Goal: Task Accomplishment & Management: Use online tool/utility

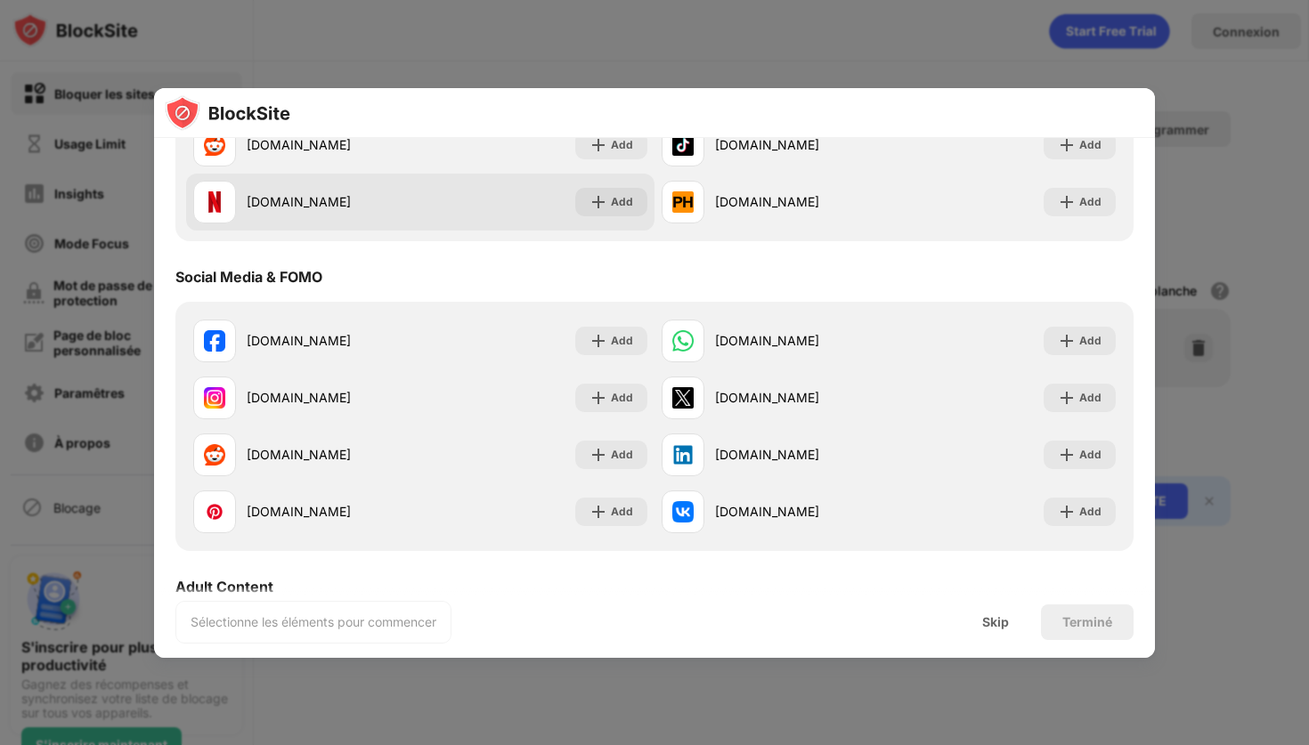
scroll to position [386, 0]
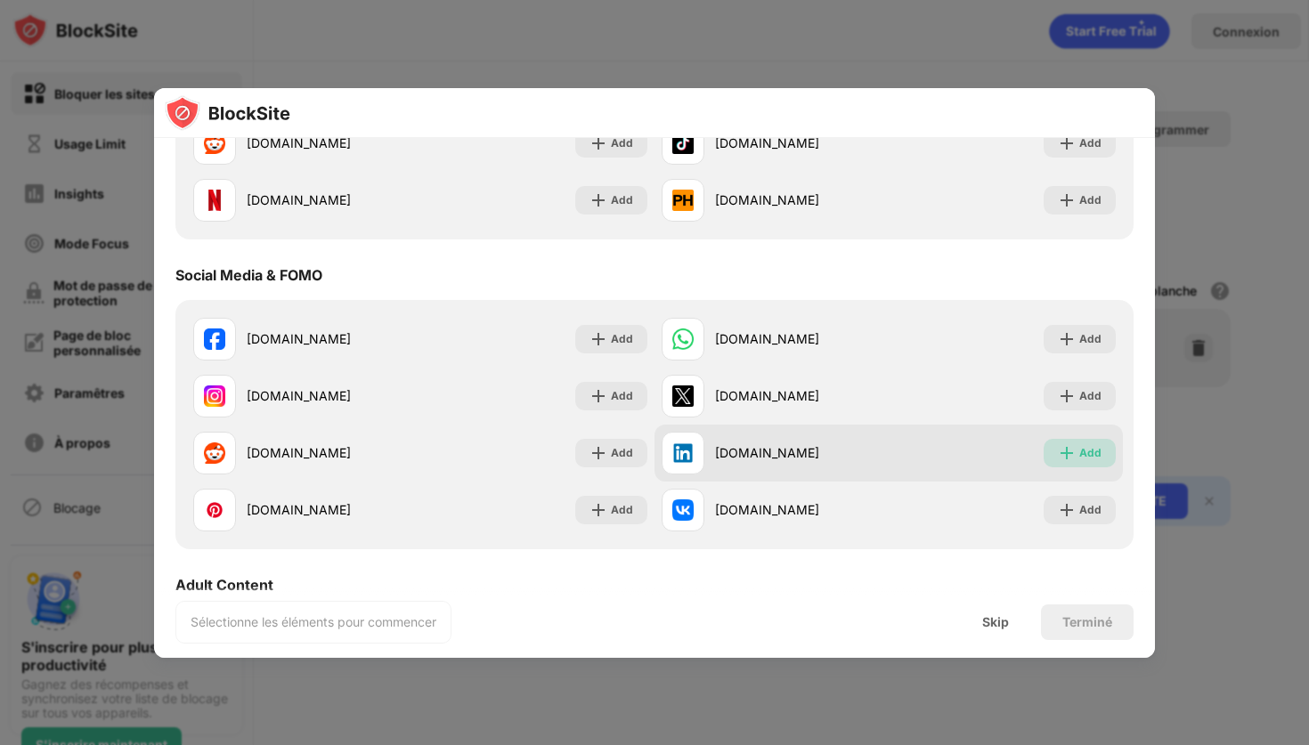
click at [1062, 448] on img at bounding box center [1067, 453] width 18 height 18
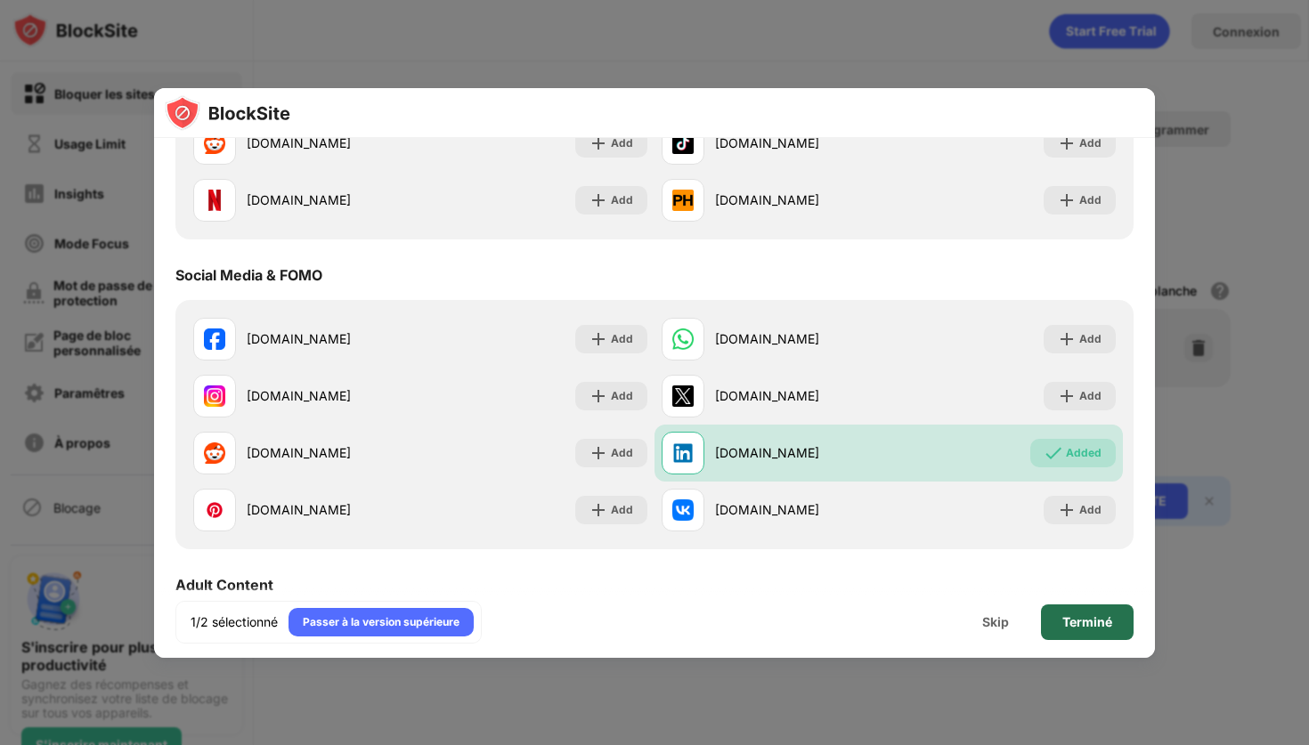
click at [1081, 620] on div "Terminé" at bounding box center [1087, 622] width 50 height 14
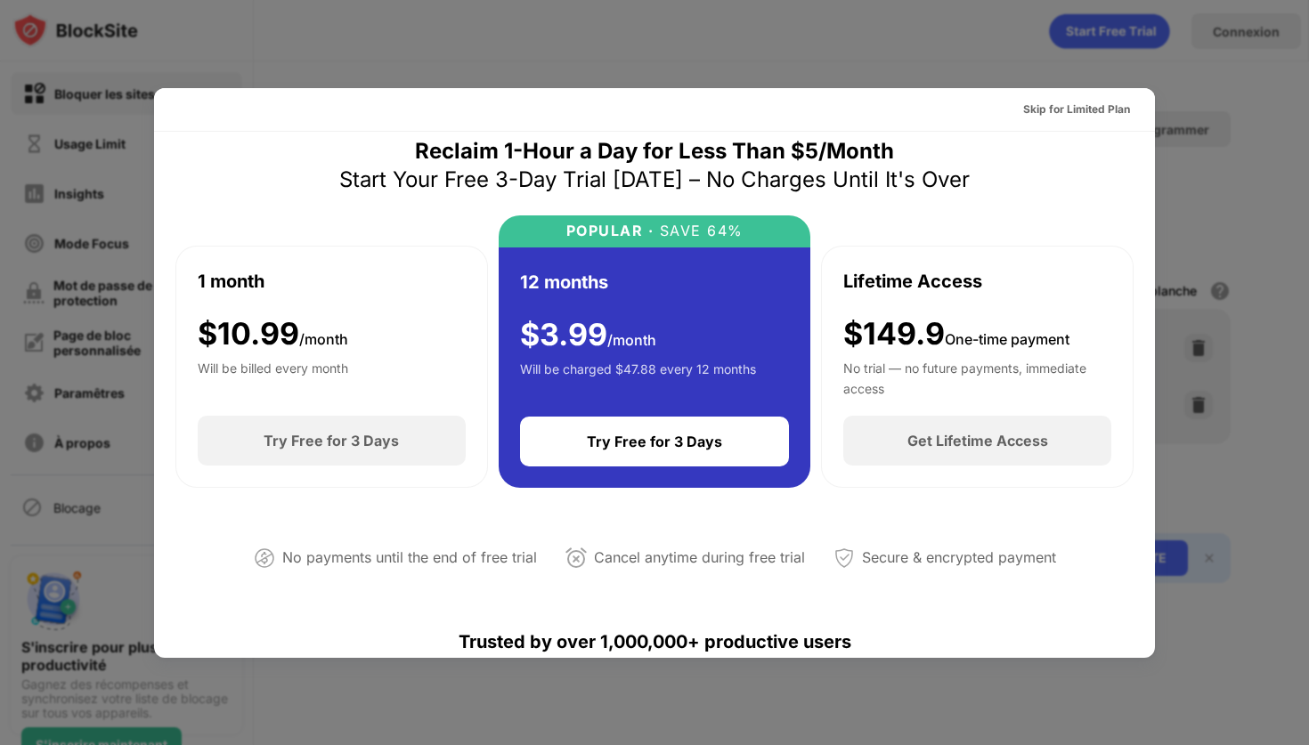
scroll to position [0, 0]
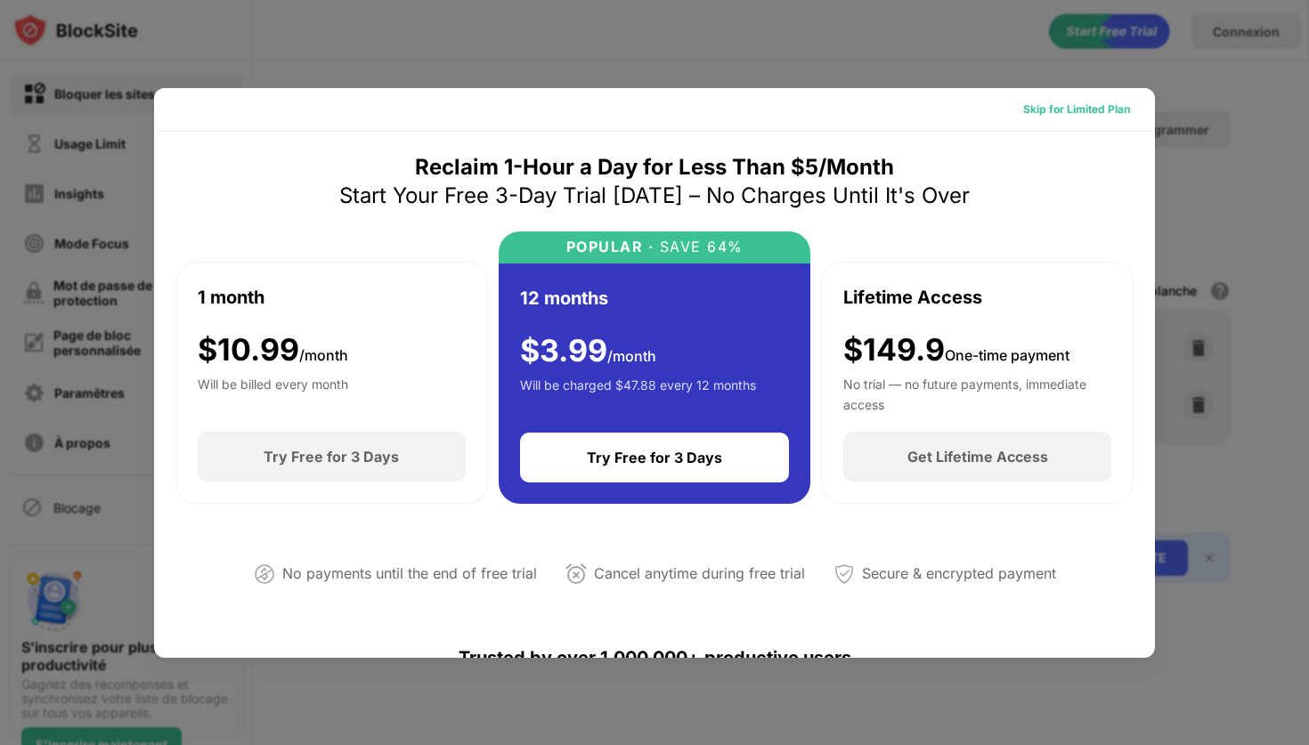
click at [1054, 103] on div "Skip for Limited Plan" at bounding box center [1076, 110] width 107 height 18
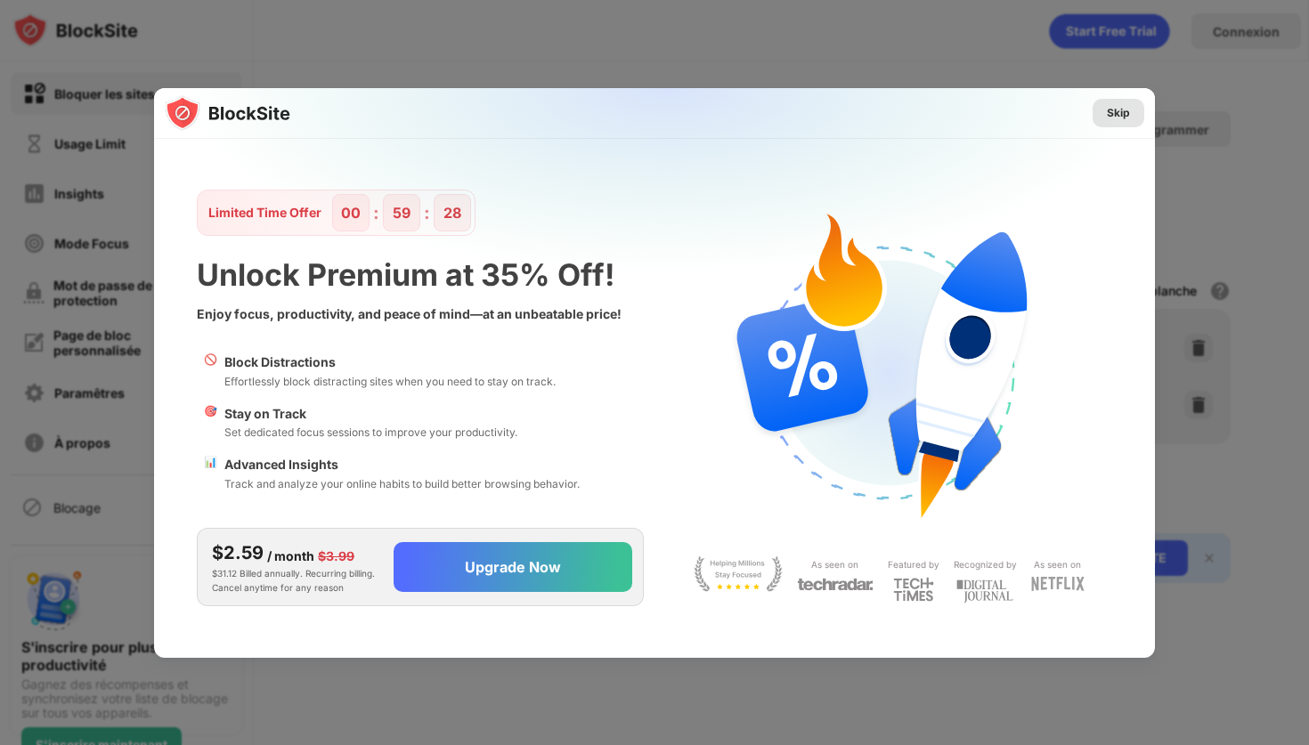
click at [1118, 110] on div "Skip" at bounding box center [1118, 113] width 23 height 18
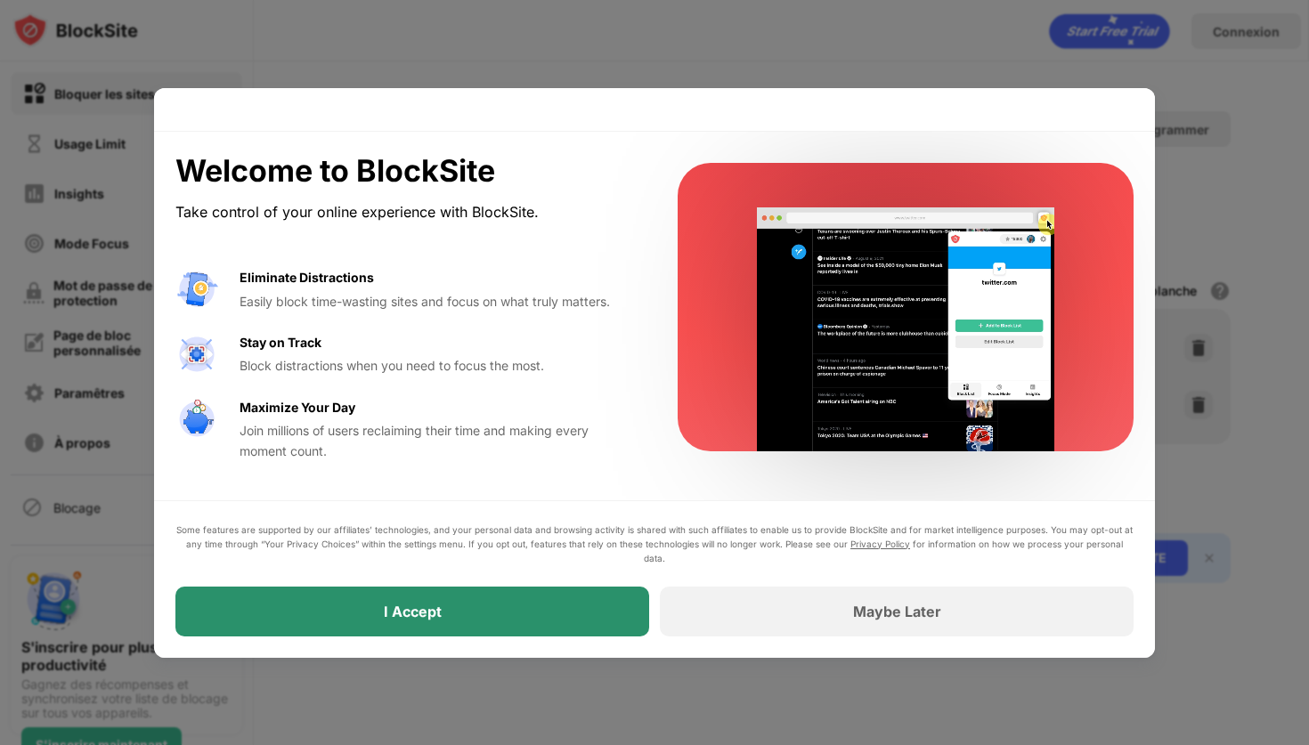
click at [540, 607] on div "I Accept" at bounding box center [412, 612] width 474 height 50
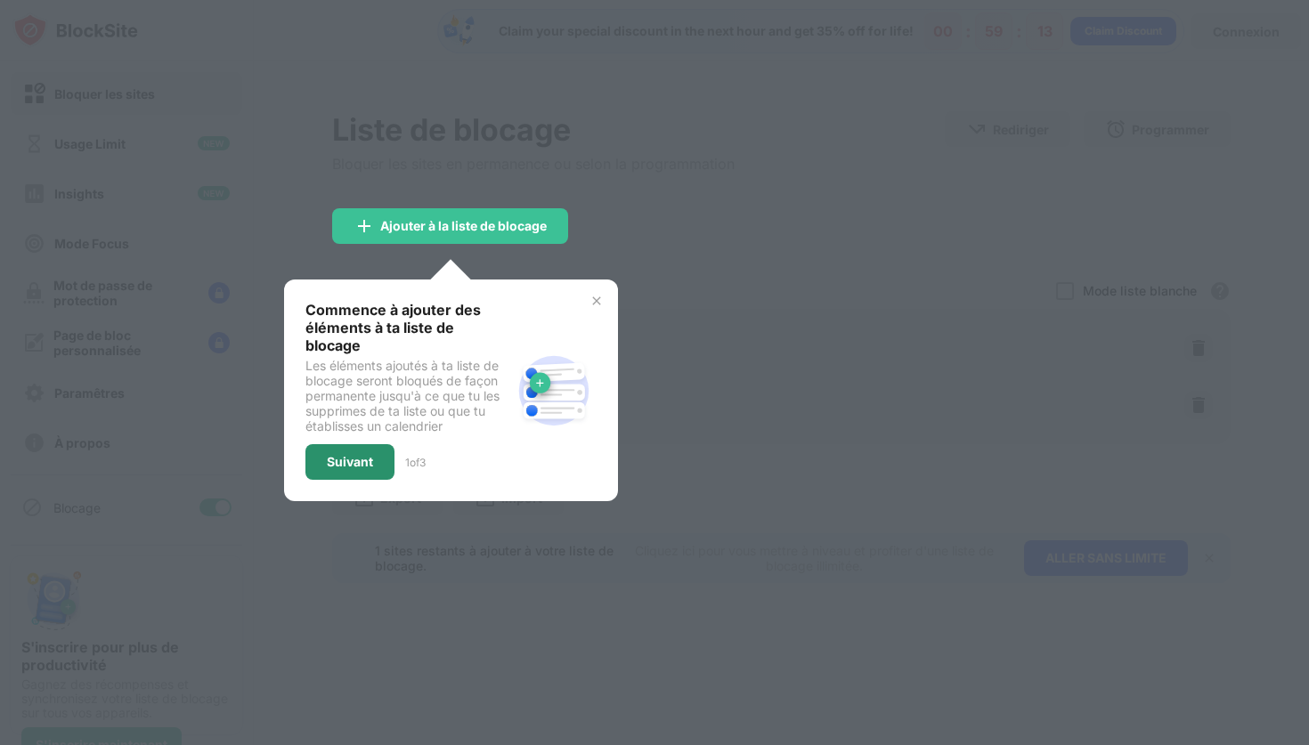
click at [348, 455] on div "Suivant" at bounding box center [350, 462] width 46 height 14
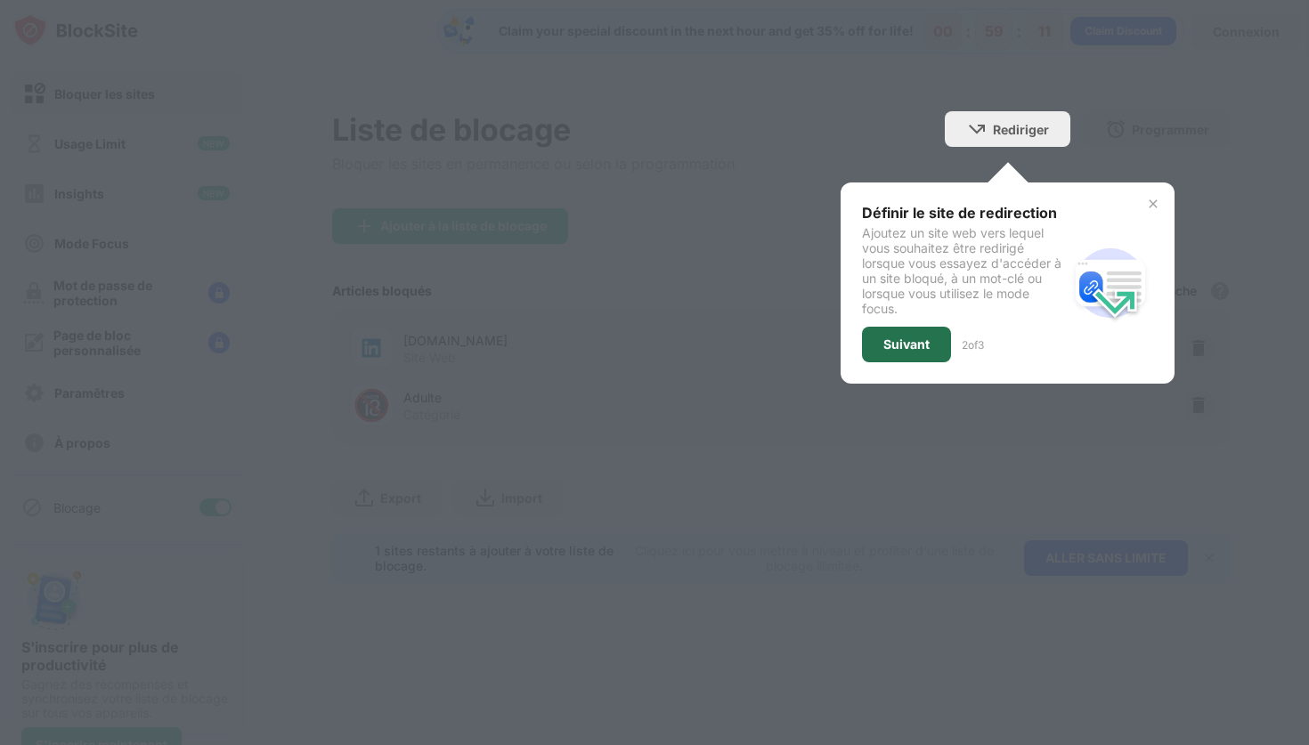
click at [905, 349] on div "Suivant" at bounding box center [906, 344] width 46 height 14
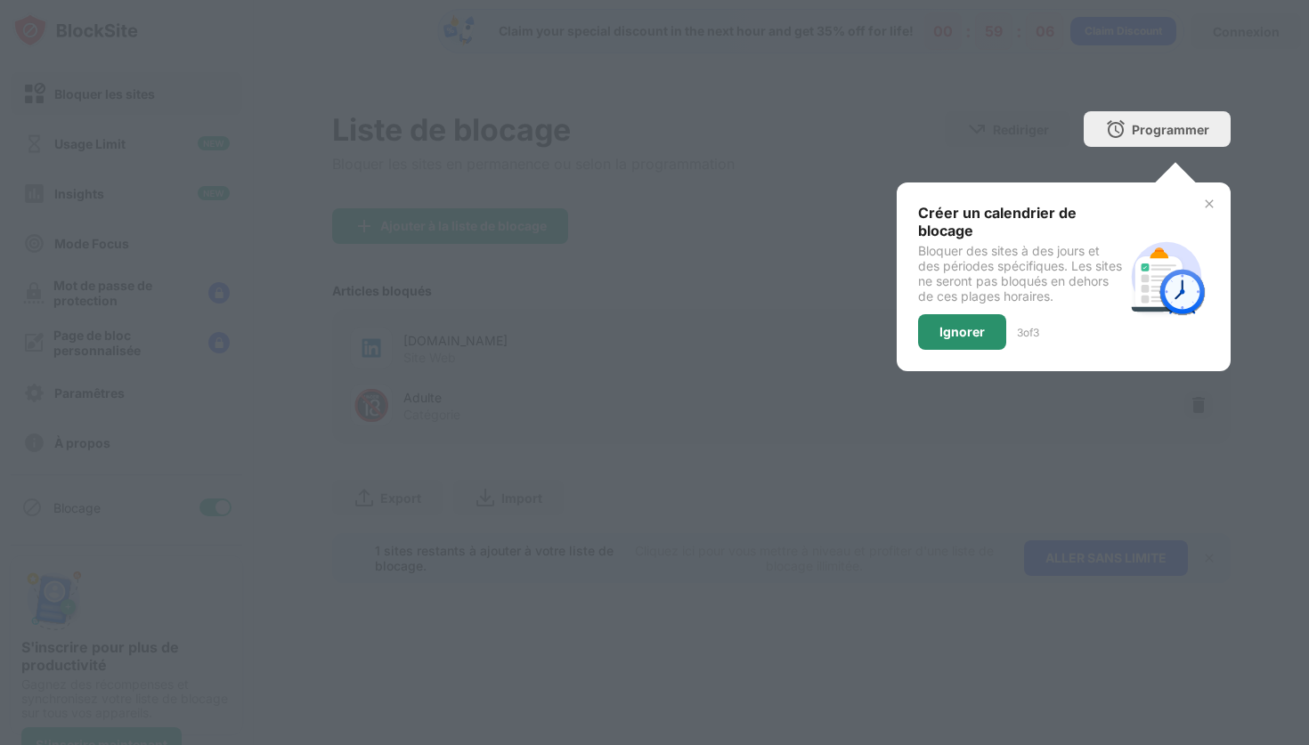
click at [952, 333] on div "Ignorer" at bounding box center [961, 332] width 45 height 14
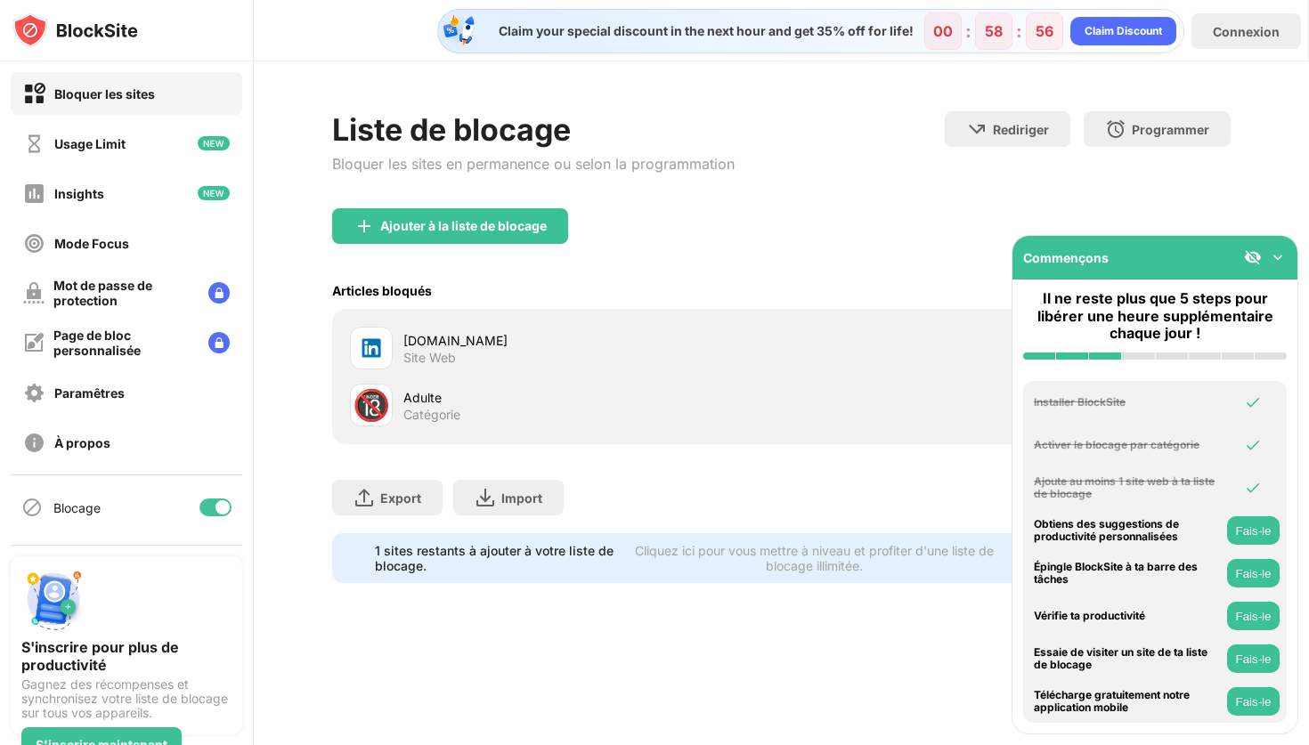
click at [1274, 256] on img at bounding box center [1278, 257] width 18 height 18
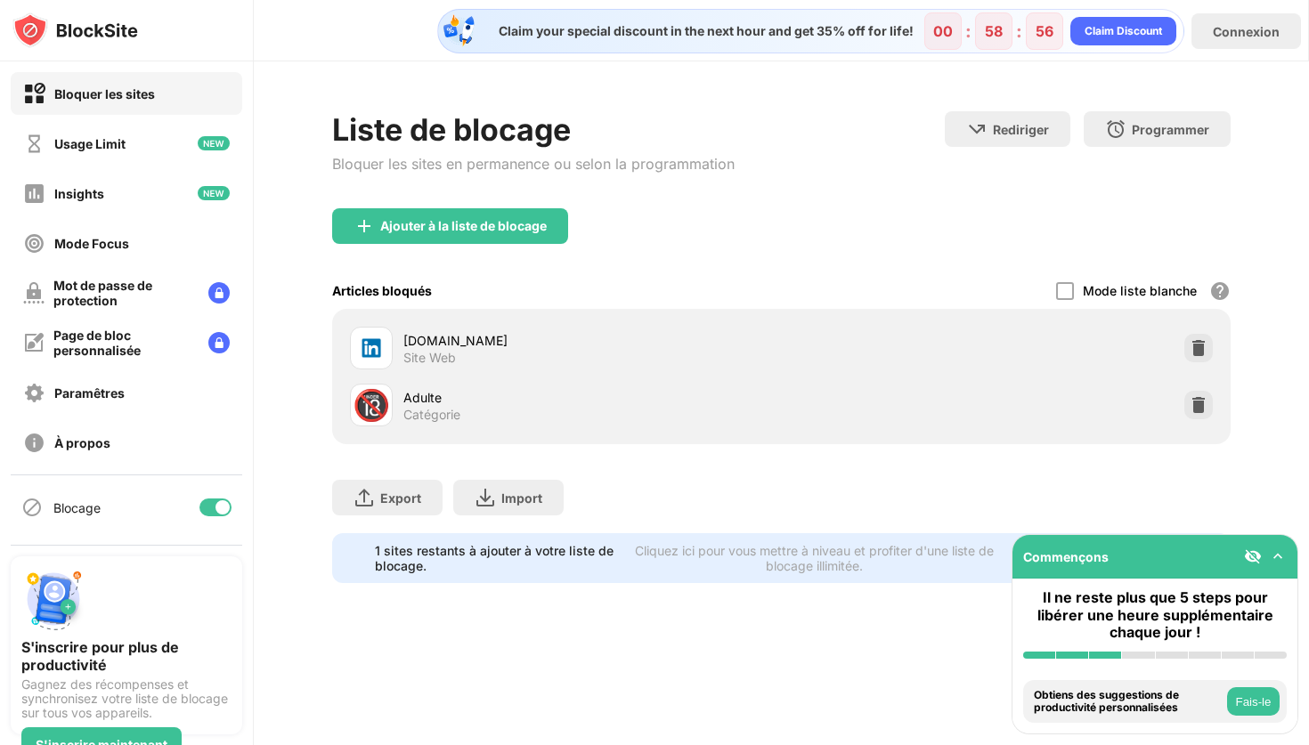
click at [866, 345] on div "[DOMAIN_NAME] Site Web" at bounding box center [781, 348] width 877 height 57
click at [544, 353] on div "[DOMAIN_NAME] Site Web" at bounding box center [591, 348] width 377 height 35
click at [406, 351] on div "Site Web" at bounding box center [429, 358] width 53 height 16
click at [411, 335] on div "[DOMAIN_NAME]" at bounding box center [591, 340] width 377 height 19
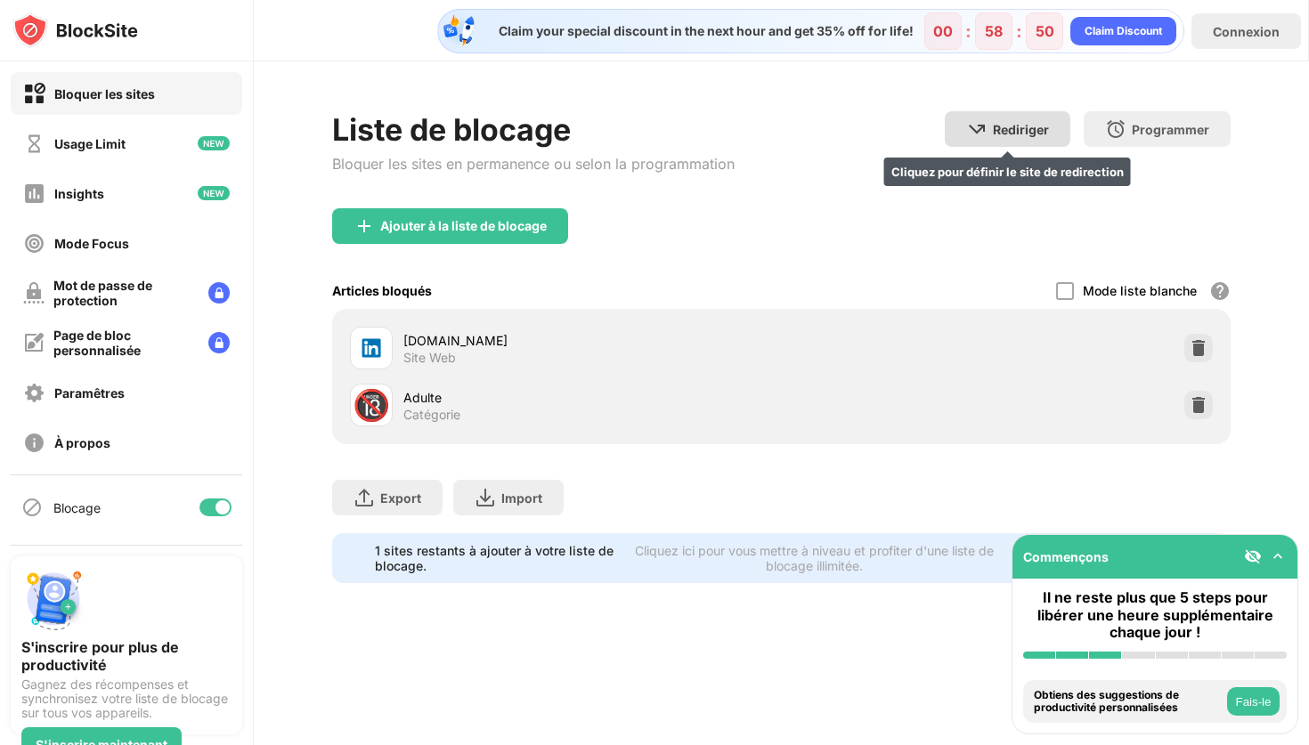
click at [1010, 120] on div "Rediriger Cliquez pour définir le site de redirection" at bounding box center [1008, 129] width 126 height 36
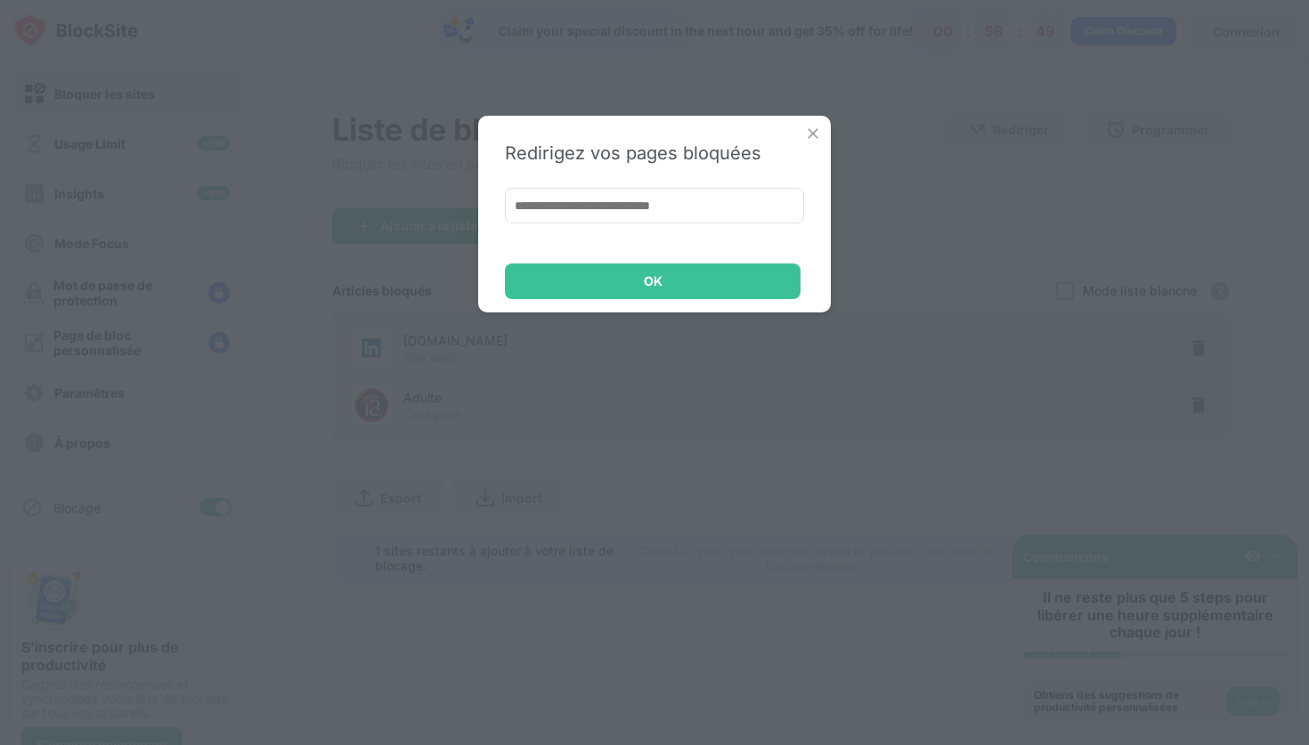
click at [601, 207] on input at bounding box center [654, 206] width 299 height 36
click at [604, 203] on input at bounding box center [654, 206] width 299 height 36
click at [672, 213] on input at bounding box center [654, 206] width 299 height 36
paste input "**********"
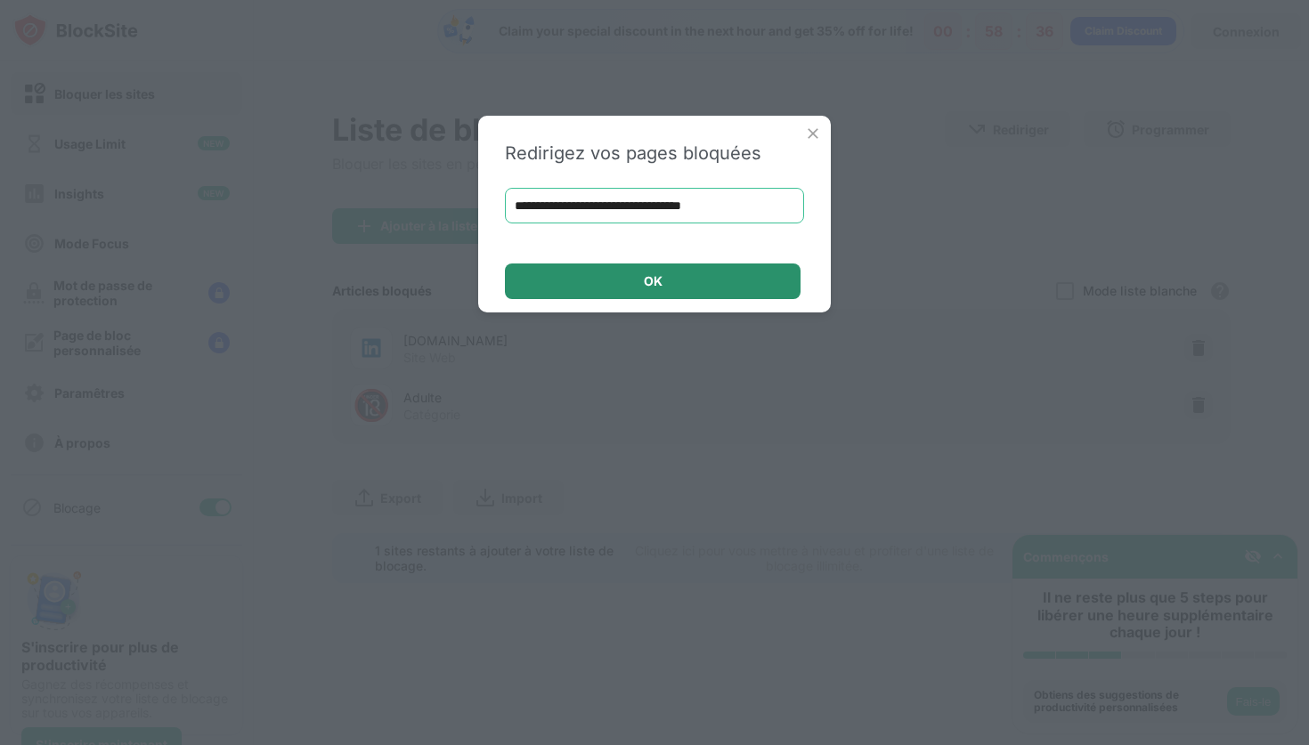
type input "**********"
click at [661, 297] on div "OK" at bounding box center [653, 282] width 296 height 36
